Goal: Task Accomplishment & Management: Manage account settings

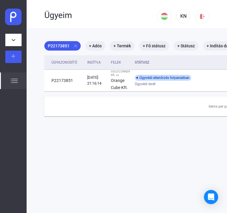
drag, startPoint x: 104, startPoint y: 1, endPoint x: 66, endPoint y: 141, distance: 145.3
click at [66, 141] on main "P22173851 close + Adós + Termék + Fő státusz + Státusz + Indítás dátuma Ügyazon…" at bounding box center [191, 134] width 329 height 213
click at [115, 145] on main "P22173851 close + Adós + Termék + Fő státusz + Státusz + Indítás dátuma Ügyazon…" at bounding box center [191, 134] width 329 height 213
click at [86, 157] on main "P22173851 close + Adós + Termék + Fő státusz + Státusz + Indítás dátuma Ügyazon…" at bounding box center [191, 134] width 329 height 213
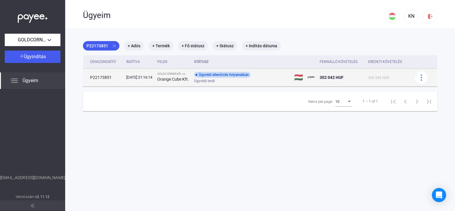
click at [168, 77] on strong "Orange Cube Kft." at bounding box center [173, 79] width 32 height 5
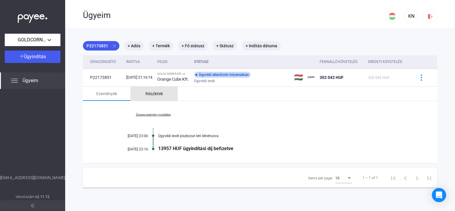
click at [159, 93] on div "Részletek" at bounding box center [153, 93] width 17 height 7
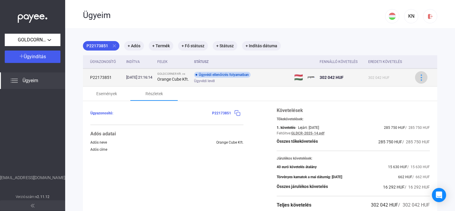
click at [227, 80] on img at bounding box center [421, 78] width 6 height 6
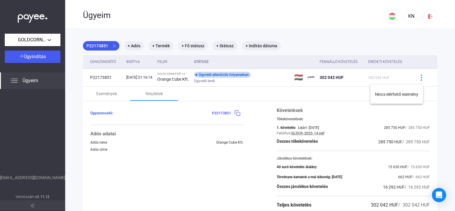
click at [227, 95] on div at bounding box center [227, 105] width 455 height 211
click at [227, 15] on div "KN" at bounding box center [411, 16] width 10 height 7
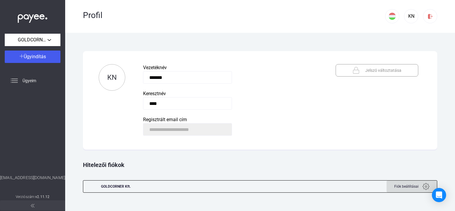
click at [227, 187] on span "Fiók beállításai" at bounding box center [406, 186] width 24 height 7
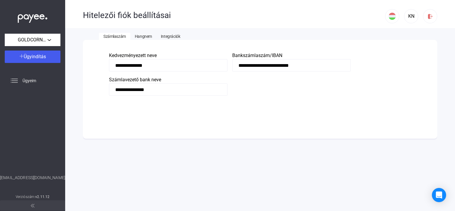
click at [149, 34] on span "Hangnem" at bounding box center [143, 36] width 17 height 5
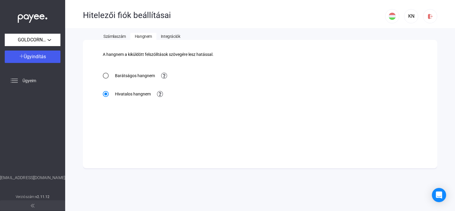
click at [169, 36] on span "Integrációk" at bounding box center [170, 36] width 19 height 5
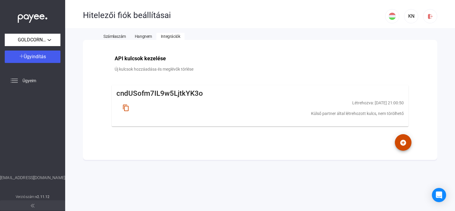
click at [112, 36] on span "Számlaszám" at bounding box center [114, 36] width 22 height 5
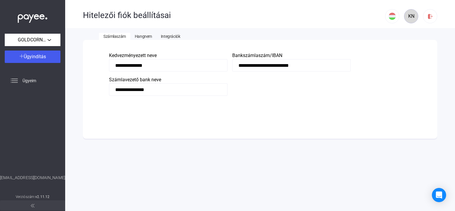
click at [227, 15] on div "KN" at bounding box center [411, 16] width 10 height 7
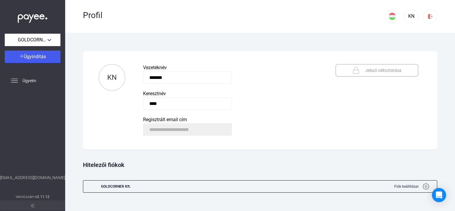
click at [227, 103] on payee-form-field "Keresztnév ****" at bounding box center [230, 100] width 175 height 20
